Goal: Check status

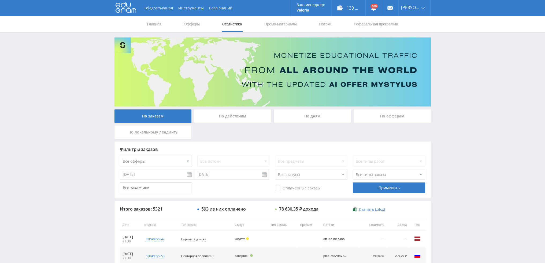
click at [308, 120] on div "По дням" at bounding box center [312, 116] width 77 height 13
click at [0, 0] on input "По дням" at bounding box center [0, 0] width 0 height 0
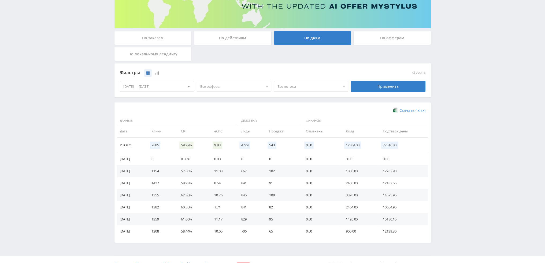
scroll to position [87, 0]
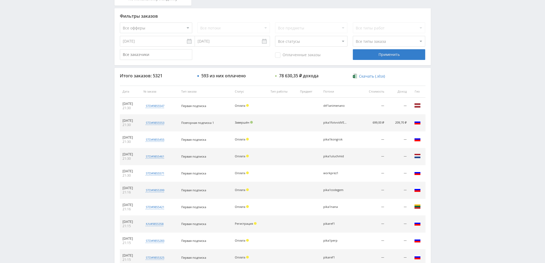
scroll to position [134, 0]
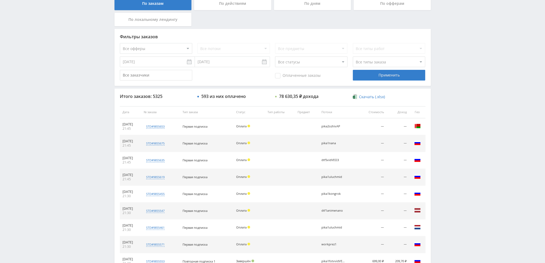
scroll to position [161, 0]
